Goal: Task Accomplishment & Management: Complete application form

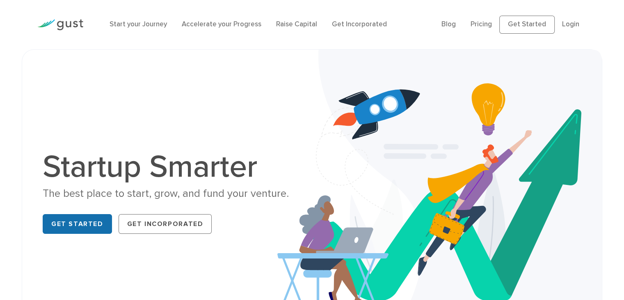
click at [78, 229] on link "Get Started" at bounding box center [77, 224] width 69 height 20
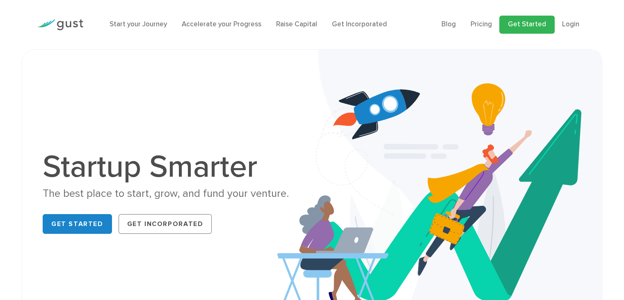
click at [532, 30] on link "Get Started" at bounding box center [527, 25] width 55 height 18
